Goal: Task Accomplishment & Management: Use online tool/utility

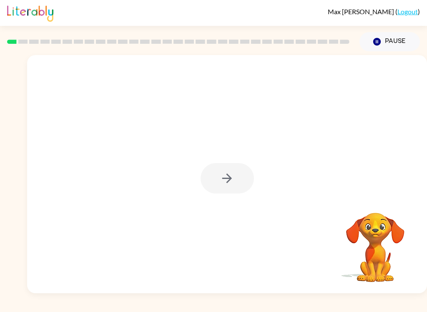
click at [230, 174] on div at bounding box center [226, 178] width 53 height 30
click at [229, 174] on icon "button" at bounding box center [227, 178] width 15 height 15
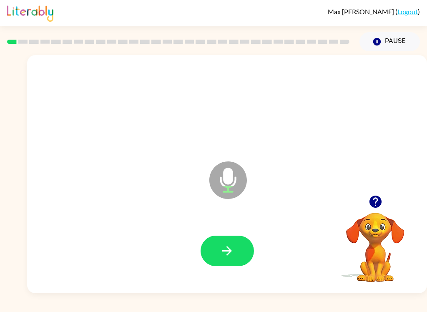
click at [228, 247] on icon "button" at bounding box center [227, 251] width 10 height 10
click at [237, 255] on button "button" at bounding box center [226, 250] width 53 height 30
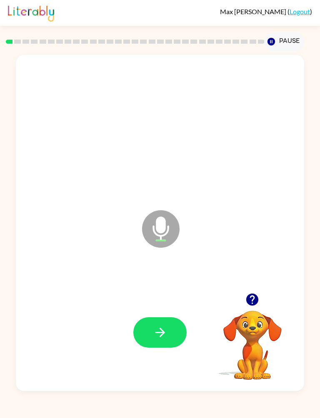
click at [172, 311] on button "button" at bounding box center [159, 332] width 53 height 30
click at [165, 311] on icon "button" at bounding box center [160, 332] width 15 height 15
click at [176, 311] on button "button" at bounding box center [159, 332] width 53 height 30
click at [173, 311] on button "button" at bounding box center [159, 332] width 53 height 30
click at [174, 311] on button "button" at bounding box center [159, 332] width 53 height 30
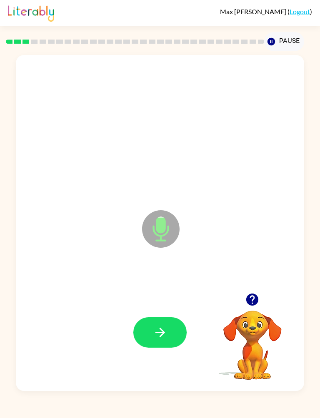
click at [172, 311] on button "button" at bounding box center [159, 332] width 53 height 30
click at [168, 311] on button "button" at bounding box center [159, 332] width 53 height 30
click at [170, 311] on button "button" at bounding box center [159, 332] width 53 height 30
click at [179, 311] on button "button" at bounding box center [159, 332] width 53 height 30
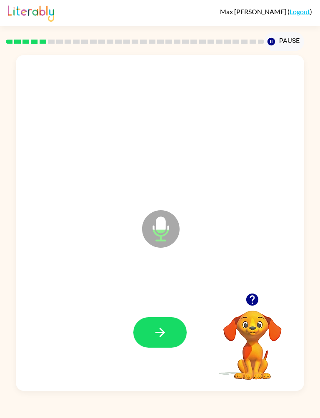
click at [170, 311] on button "button" at bounding box center [159, 332] width 53 height 30
click at [175, 311] on button "button" at bounding box center [159, 332] width 53 height 30
click at [176, 311] on button "button" at bounding box center [159, 332] width 53 height 30
click at [170, 311] on button "button" at bounding box center [159, 332] width 53 height 30
click at [153, 311] on icon "button" at bounding box center [160, 332] width 15 height 15
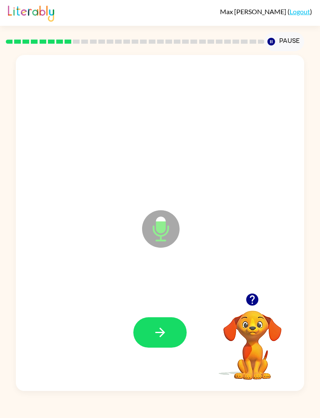
click at [166, 311] on icon "button" at bounding box center [160, 332] width 15 height 15
click at [163, 311] on icon "button" at bounding box center [160, 332] width 10 height 10
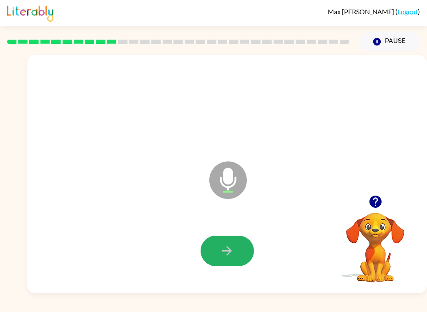
click at [239, 248] on button "button" at bounding box center [226, 250] width 53 height 30
click at [234, 251] on icon "button" at bounding box center [227, 250] width 15 height 15
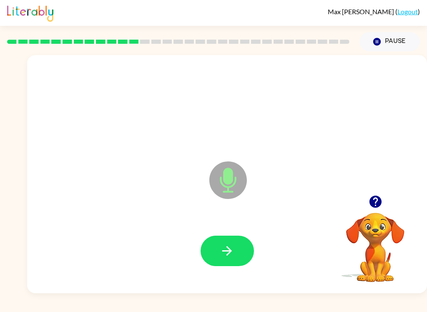
click at [235, 255] on button "button" at bounding box center [226, 250] width 53 height 30
click at [242, 247] on button "button" at bounding box center [226, 250] width 53 height 30
click at [237, 260] on button "button" at bounding box center [226, 250] width 53 height 30
click at [235, 247] on button "button" at bounding box center [226, 250] width 53 height 30
click at [235, 245] on button "button" at bounding box center [226, 250] width 53 height 30
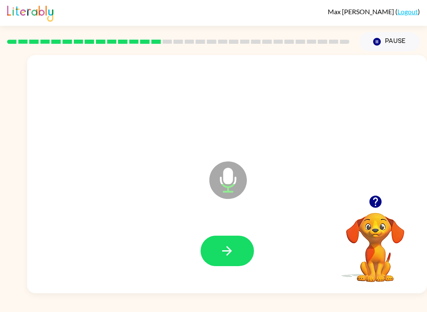
click at [237, 248] on button "button" at bounding box center [226, 250] width 53 height 30
click at [228, 253] on icon "button" at bounding box center [227, 250] width 15 height 15
click at [232, 257] on icon "button" at bounding box center [227, 250] width 15 height 15
click at [222, 250] on icon "button" at bounding box center [227, 250] width 15 height 15
click at [219, 252] on button "button" at bounding box center [226, 250] width 53 height 30
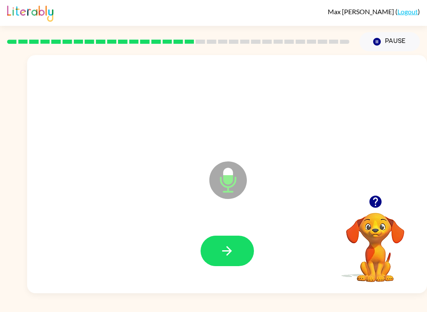
click at [236, 252] on button "button" at bounding box center [226, 250] width 53 height 30
click at [237, 250] on button "button" at bounding box center [226, 250] width 53 height 30
click at [222, 245] on icon "button" at bounding box center [227, 250] width 15 height 15
click at [238, 249] on button "button" at bounding box center [226, 250] width 53 height 30
click at [235, 243] on button "button" at bounding box center [226, 250] width 53 height 30
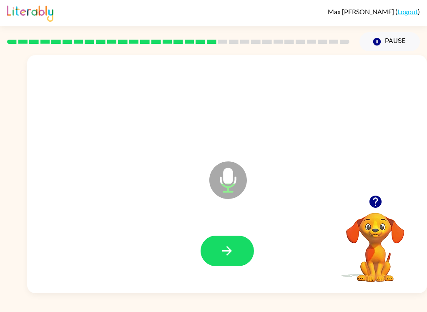
click at [229, 248] on icon "button" at bounding box center [227, 251] width 10 height 10
click at [240, 247] on button "button" at bounding box center [226, 250] width 53 height 30
click at [242, 252] on button "button" at bounding box center [226, 250] width 53 height 30
click at [237, 258] on button "button" at bounding box center [226, 250] width 53 height 30
click at [380, 203] on icon "button" at bounding box center [375, 201] width 12 height 12
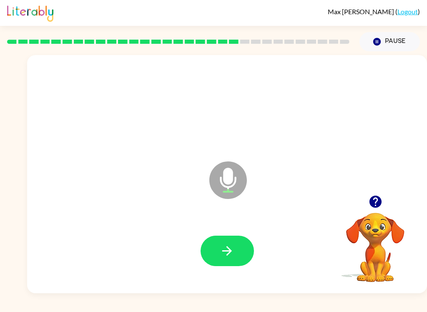
click at [234, 245] on button "button" at bounding box center [226, 250] width 53 height 30
click at [227, 243] on button "button" at bounding box center [226, 250] width 53 height 30
click at [244, 249] on button "button" at bounding box center [226, 250] width 53 height 30
click at [242, 256] on button "button" at bounding box center [226, 250] width 53 height 30
click at [238, 246] on button "button" at bounding box center [226, 250] width 53 height 30
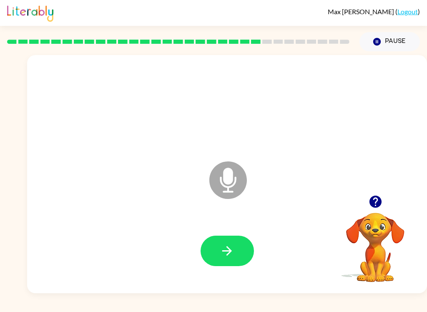
click at [236, 247] on button "button" at bounding box center [226, 250] width 53 height 30
click at [234, 253] on icon "button" at bounding box center [227, 250] width 15 height 15
click at [240, 251] on button "button" at bounding box center [226, 250] width 53 height 30
click at [220, 255] on icon "button" at bounding box center [227, 250] width 15 height 15
click at [239, 241] on button "button" at bounding box center [226, 250] width 53 height 30
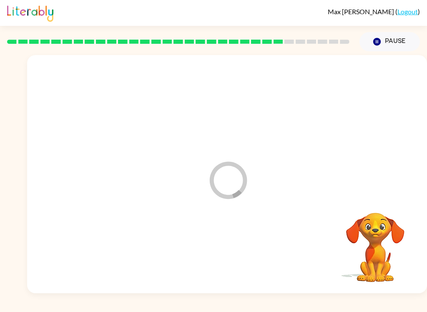
click at [257, 202] on div "Loader Your response is being sent to our graders" at bounding box center [226, 174] width 399 height 238
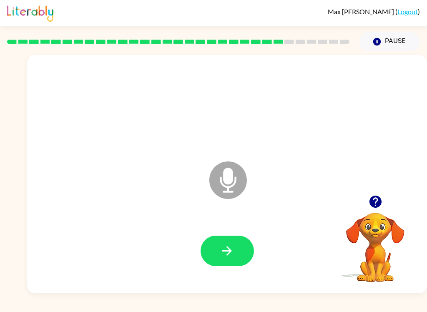
click at [228, 247] on icon "button" at bounding box center [227, 251] width 10 height 10
click at [233, 263] on button "button" at bounding box center [226, 250] width 53 height 30
click at [227, 260] on button "button" at bounding box center [226, 250] width 53 height 30
click at [228, 245] on icon "button" at bounding box center [227, 250] width 15 height 15
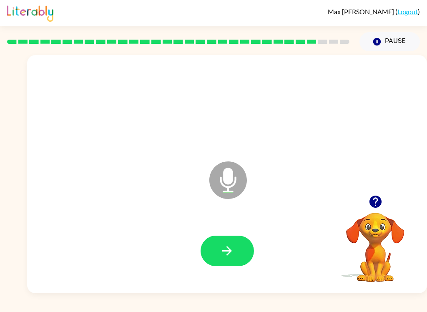
click at [226, 257] on icon "button" at bounding box center [227, 250] width 15 height 15
click at [225, 244] on icon "button" at bounding box center [227, 250] width 15 height 15
click at [225, 255] on icon "button" at bounding box center [227, 250] width 15 height 15
click at [216, 249] on button "button" at bounding box center [226, 250] width 53 height 30
click at [234, 257] on icon "button" at bounding box center [227, 250] width 15 height 15
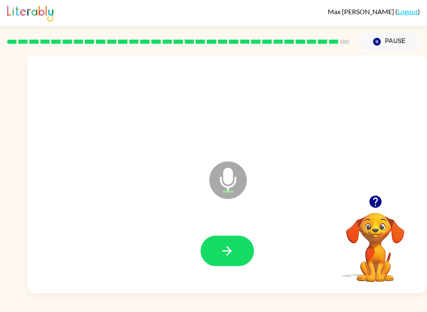
click at [377, 199] on icon "button" at bounding box center [375, 201] width 15 height 15
click at [223, 248] on icon "button" at bounding box center [227, 250] width 15 height 15
